Goal: Task Accomplishment & Management: Use online tool/utility

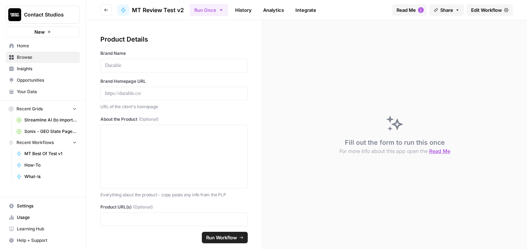
click at [39, 46] on span "Home" at bounding box center [47, 46] width 60 height 6
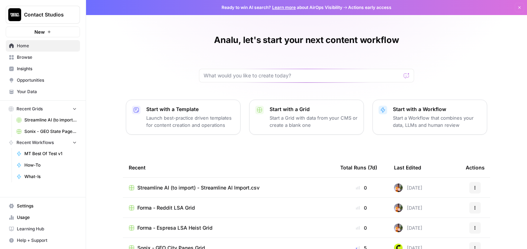
click at [58, 60] on link "Browse" at bounding box center [43, 57] width 74 height 11
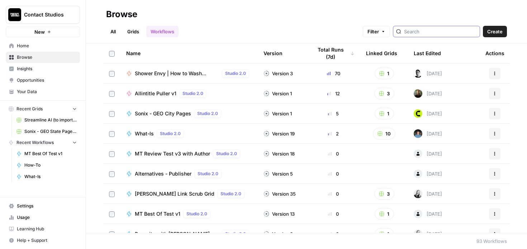
click at [434, 30] on input "search" at bounding box center [440, 31] width 73 height 7
click at [455, 37] on div at bounding box center [436, 31] width 87 height 11
click at [448, 33] on input "search" at bounding box center [440, 31] width 73 height 7
click at [447, 33] on input "search" at bounding box center [440, 31] width 73 height 7
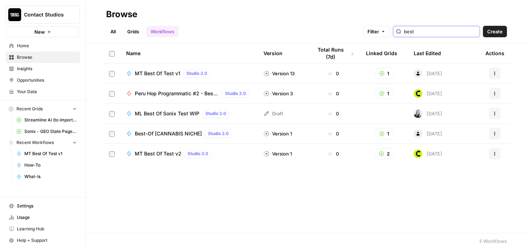
type input "best"
click at [240, 152] on div "MT Best Of Test v2 Studio 2.0" at bounding box center [189, 154] width 126 height 9
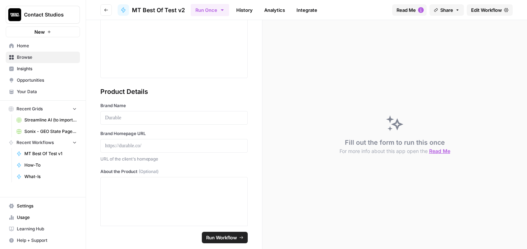
scroll to position [91, 0]
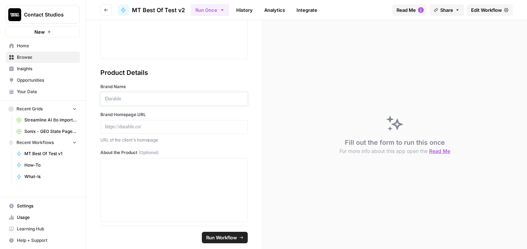
click at [151, 100] on p at bounding box center [174, 98] width 138 height 7
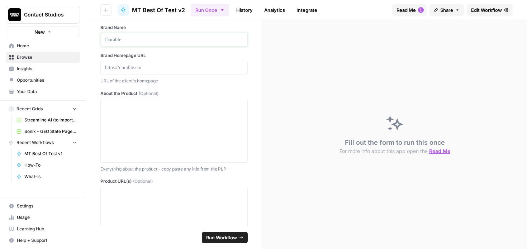
scroll to position [152, 0]
click at [148, 64] on p at bounding box center [174, 66] width 138 height 7
click at [144, 37] on p at bounding box center [174, 38] width 138 height 7
click at [191, 113] on div at bounding box center [174, 129] width 138 height 57
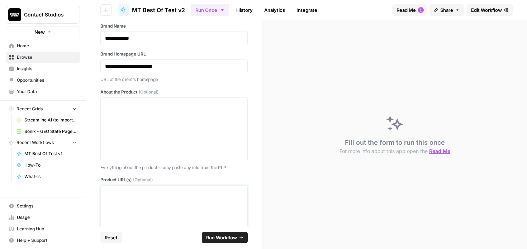
click at [142, 197] on div at bounding box center [174, 217] width 138 height 57
click at [42, 43] on span "Home" at bounding box center [47, 46] width 60 height 6
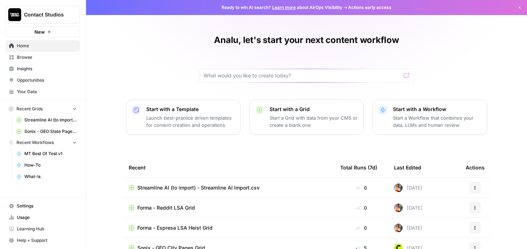
click at [50, 52] on link "Browse" at bounding box center [43, 57] width 74 height 11
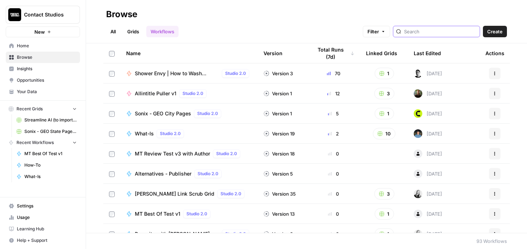
click at [446, 30] on input "search" at bounding box center [440, 31] width 73 height 7
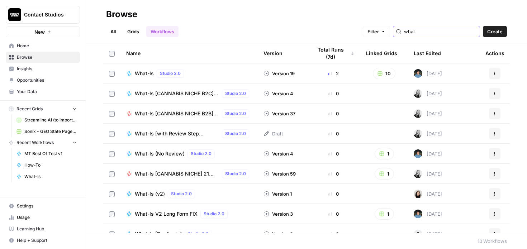
type input "what"
click at [215, 74] on div "What-Is Studio 2.0" at bounding box center [189, 73] width 126 height 9
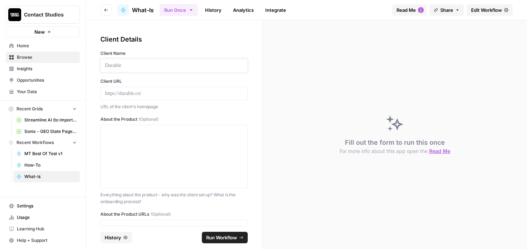
click at [144, 68] on p at bounding box center [174, 65] width 138 height 7
click at [148, 95] on p at bounding box center [174, 93] width 138 height 7
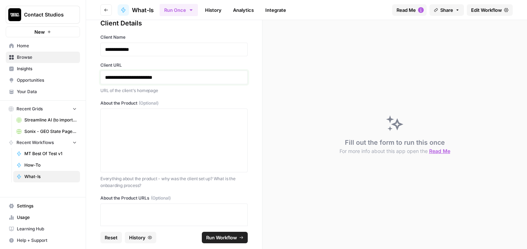
scroll to position [17, 0]
click at [179, 130] on div at bounding box center [174, 140] width 138 height 57
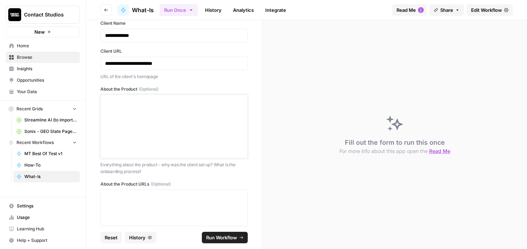
scroll to position [39, 0]
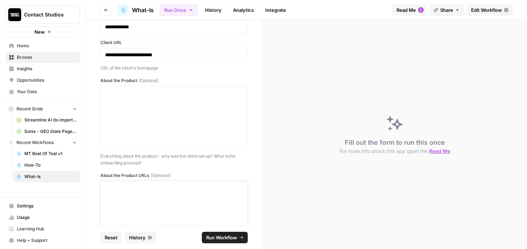
click at [171, 192] on div at bounding box center [174, 212] width 138 height 57
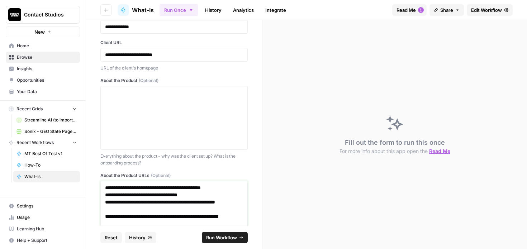
scroll to position [48, 0]
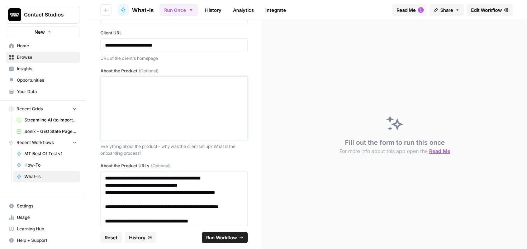
click at [179, 82] on p at bounding box center [174, 83] width 138 height 7
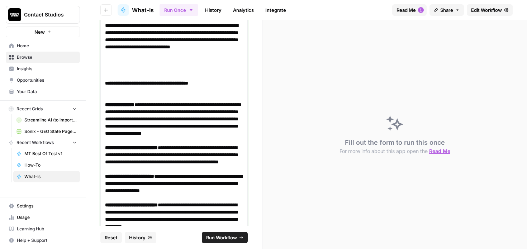
scroll to position [737, 0]
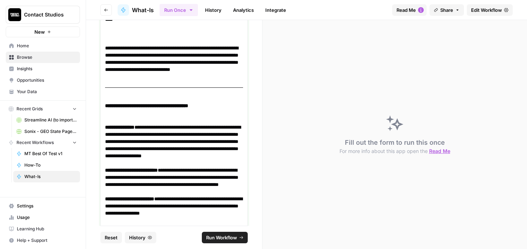
click at [105, 108] on strong "**********" at bounding box center [146, 105] width 83 height 5
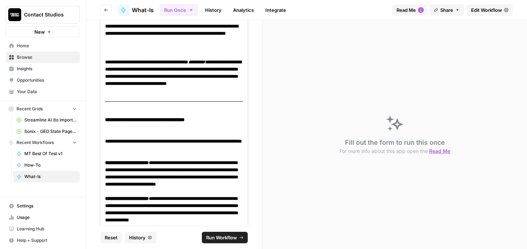
scroll to position [393, 0]
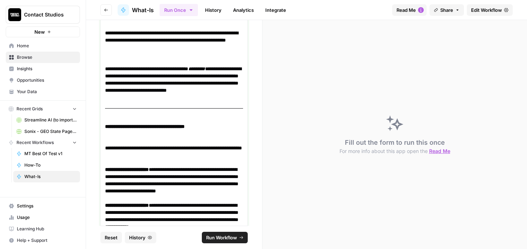
click at [106, 128] on strong "**********" at bounding box center [145, 126] width 80 height 5
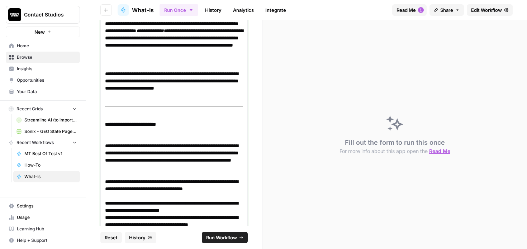
scroll to position [79, 0]
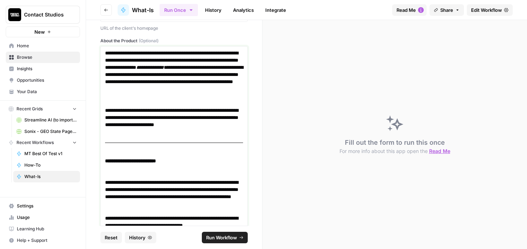
click at [105, 161] on strong "**********" at bounding box center [130, 161] width 51 height 5
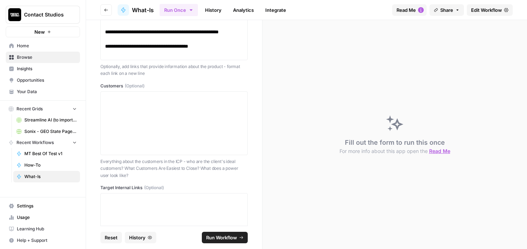
scroll to position [1123, 0]
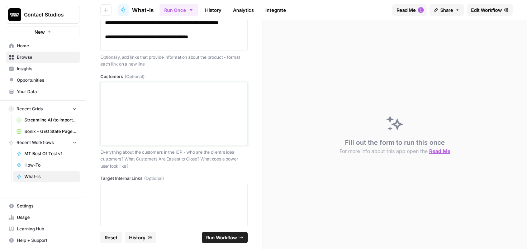
click at [184, 104] on div at bounding box center [174, 113] width 138 height 57
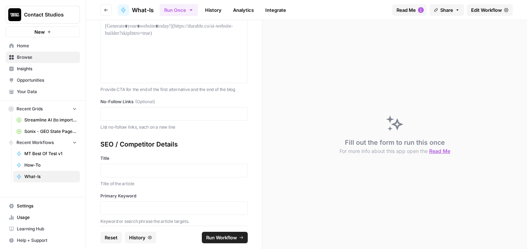
scroll to position [1581, 0]
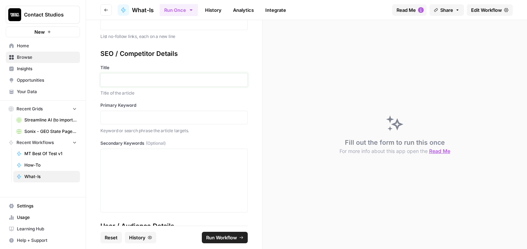
click at [142, 81] on p at bounding box center [174, 79] width 138 height 7
click at [105, 79] on p "**********" at bounding box center [174, 79] width 138 height 7
click at [222, 81] on p "**********" at bounding box center [174, 79] width 138 height 7
click at [175, 115] on p at bounding box center [174, 117] width 138 height 7
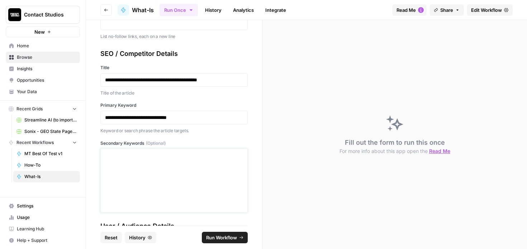
click at [209, 158] on p at bounding box center [174, 155] width 138 height 7
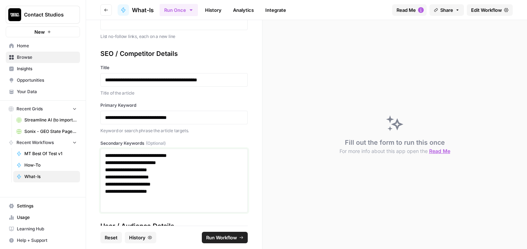
scroll to position [1752, 0]
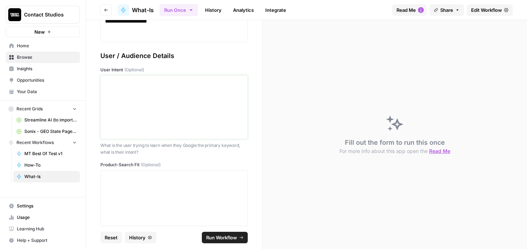
click at [165, 96] on div at bounding box center [174, 107] width 138 height 57
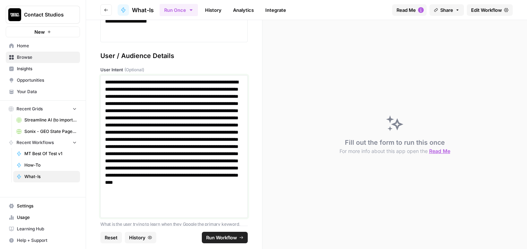
scroll to position [1864, 0]
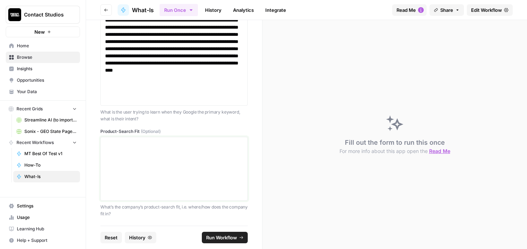
click at [158, 156] on div at bounding box center [174, 168] width 138 height 57
click at [154, 150] on div at bounding box center [174, 168] width 138 height 57
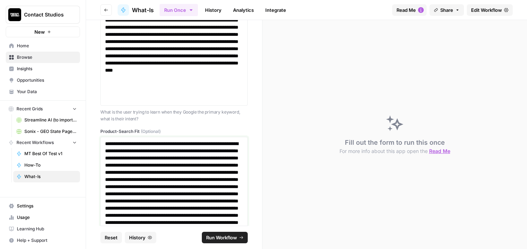
scroll to position [1922, 0]
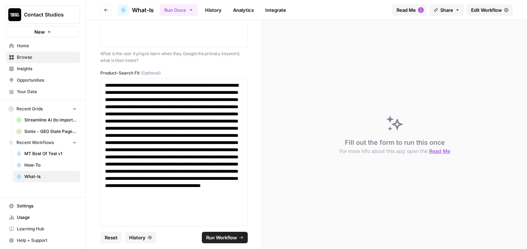
click at [225, 237] on span "Run Workflow" at bounding box center [221, 237] width 31 height 7
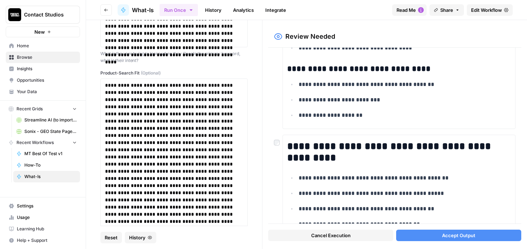
scroll to position [826, 0]
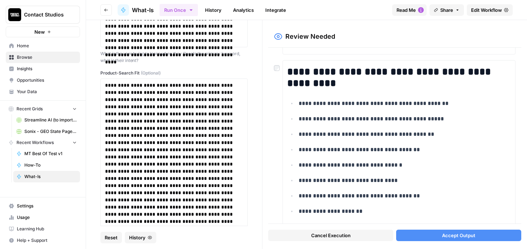
click at [276, 65] on div at bounding box center [278, 65] width 9 height 11
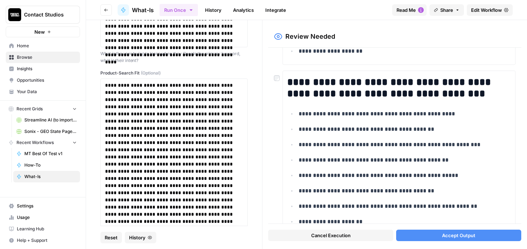
scroll to position [2025, 0]
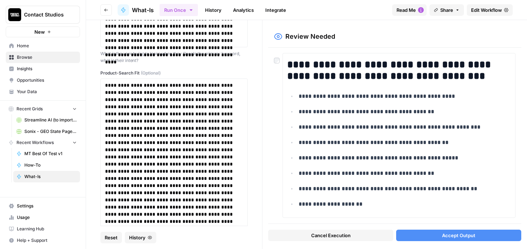
click at [437, 235] on button "Accept Output" at bounding box center [458, 235] width 125 height 11
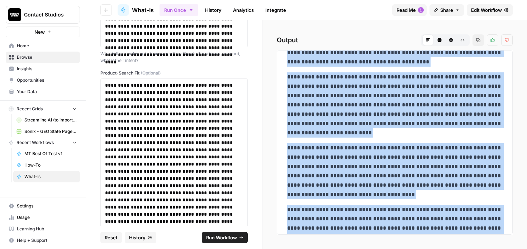
scroll to position [5995, 0]
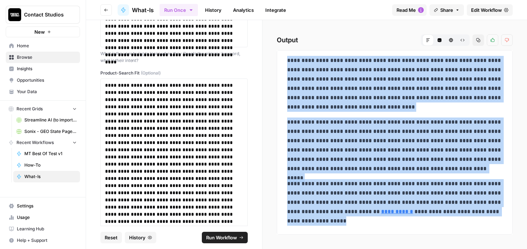
drag, startPoint x: 290, startPoint y: 66, endPoint x: 309, endPoint y: 219, distance: 154.3
copy div "**********"
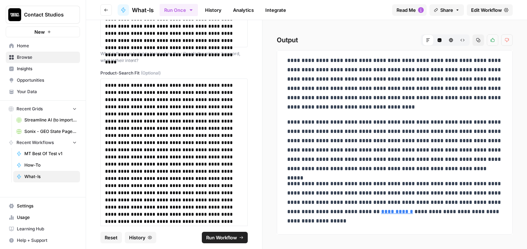
click at [94, 9] on header "Go back What-Is Run Once History Analytics Integrate Read Me Share Edit Workflow" at bounding box center [306, 10] width 441 height 20
